Goal: Transaction & Acquisition: Obtain resource

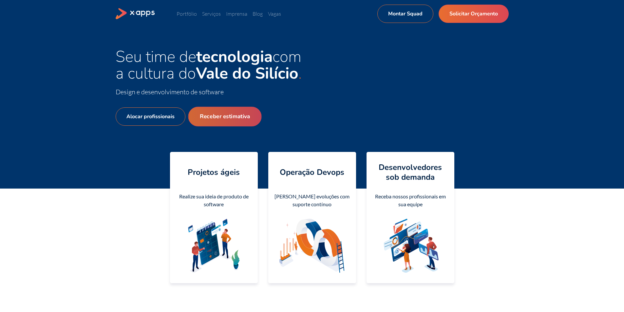
click at [213, 115] on link "Receber estimativa" at bounding box center [224, 117] width 73 height 20
select select "BR"
click at [154, 121] on link "Alocar profissionais" at bounding box center [150, 117] width 75 height 20
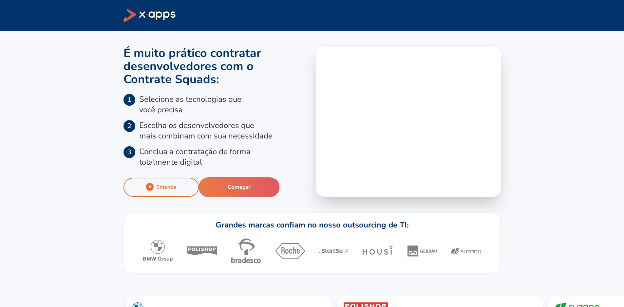
click at [257, 188] on button "Começar" at bounding box center [238, 188] width 81 height 20
